Goal: Transaction & Acquisition: Download file/media

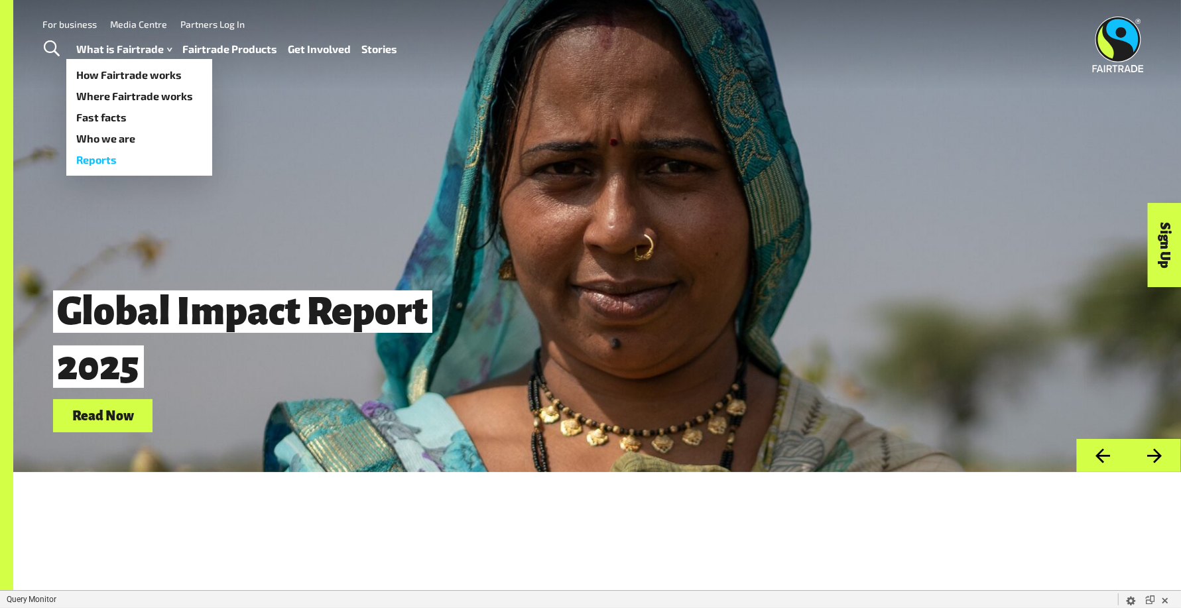
click at [126, 154] on link "Reports" at bounding box center [139, 159] width 146 height 21
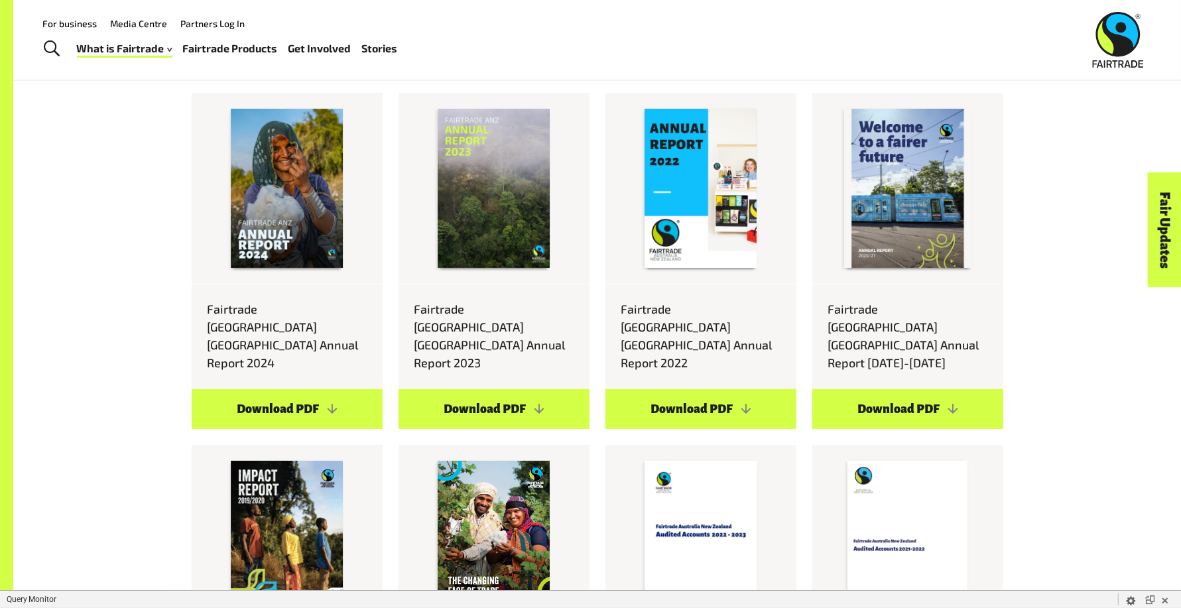
scroll to position [4795, 0]
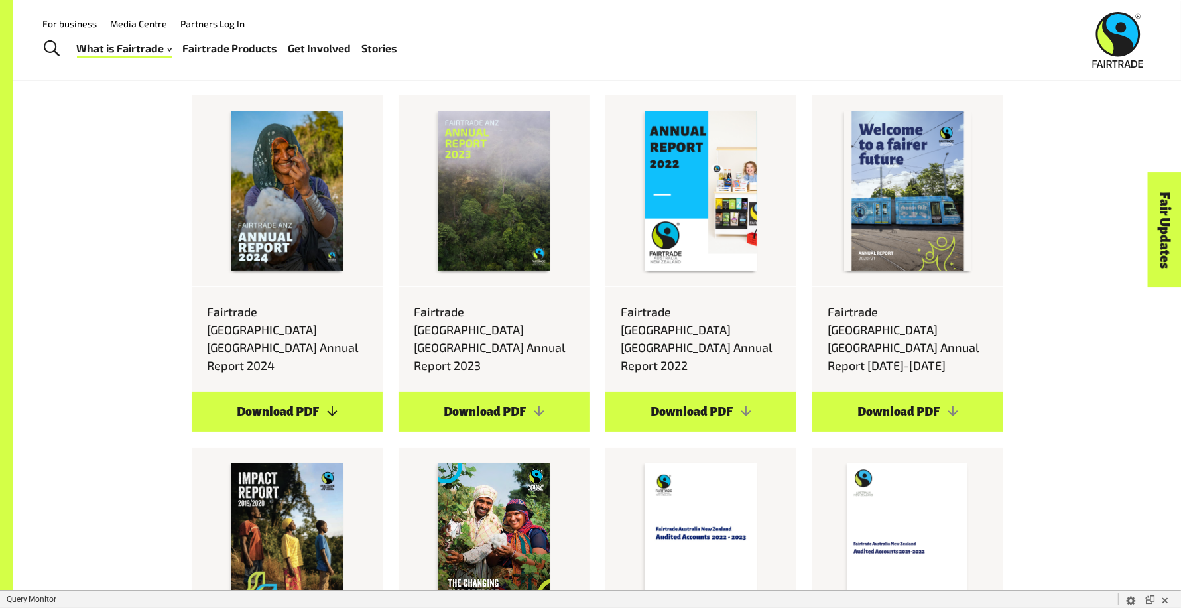
click at [304, 392] on link "Download PDF" at bounding box center [287, 412] width 191 height 40
